Goal: Information Seeking & Learning: Find specific fact

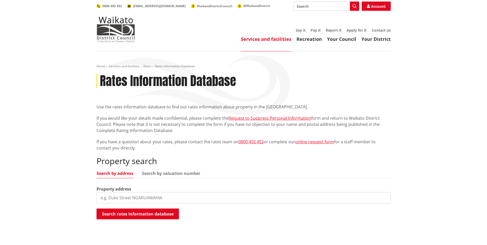
click at [131, 198] on input "search" at bounding box center [244, 197] width 294 height 11
type input "259 elgood road"
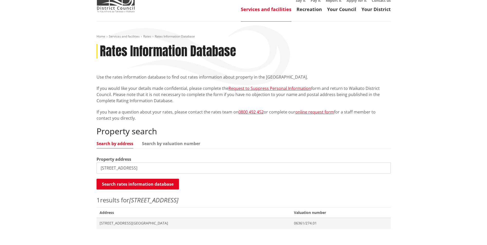
scroll to position [77, 0]
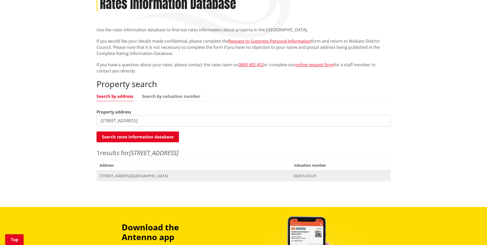
click at [117, 177] on span "[STREET_ADDRESS][GEOGRAPHIC_DATA]" at bounding box center [194, 175] width 188 height 5
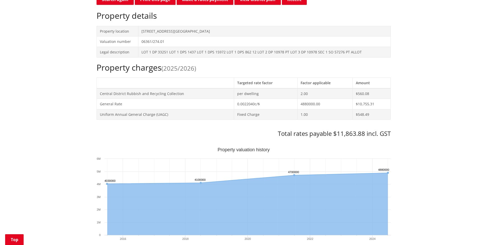
scroll to position [154, 0]
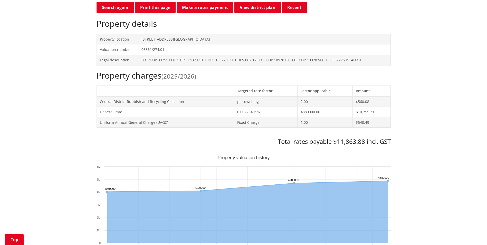
drag, startPoint x: 148, startPoint y: 10, endPoint x: 39, endPoint y: 214, distance: 231.5
click at [148, 10] on button "Print this page" at bounding box center [155, 7] width 41 height 11
